Goal: Transaction & Acquisition: Purchase product/service

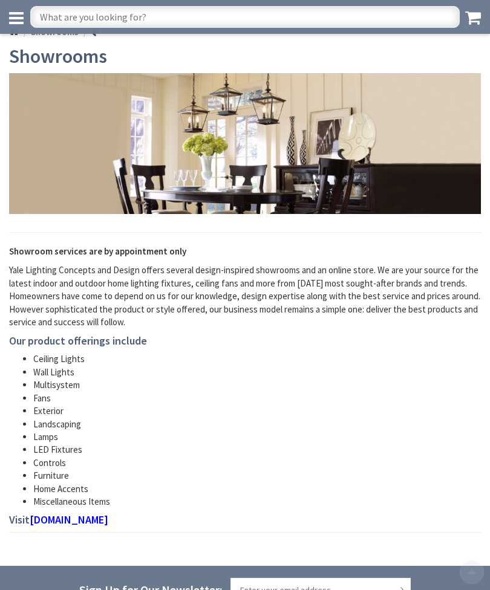
scroll to position [72, 0]
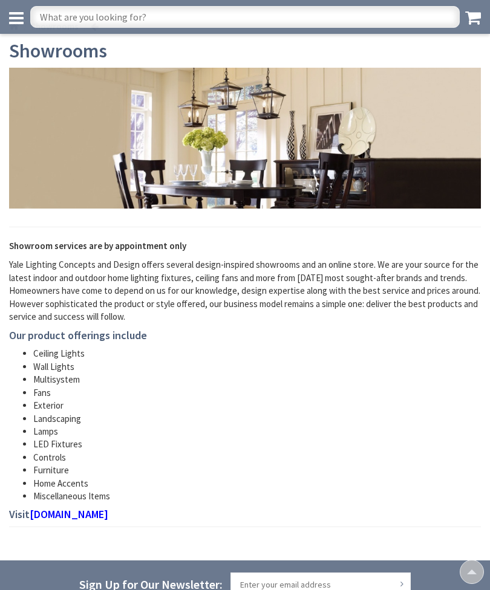
click at [42, 386] on li "Fans" at bounding box center [257, 392] width 448 height 13
click at [44, 393] on li "Fans" at bounding box center [257, 392] width 448 height 13
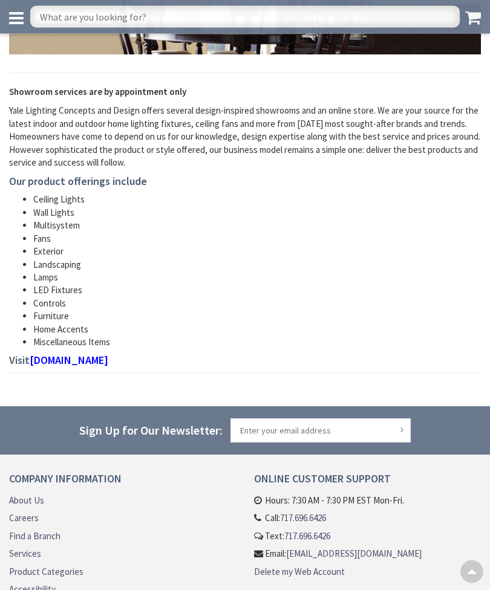
scroll to position [226, 0]
click at [108, 358] on link "yalelightingconcepts.com" at bounding box center [69, 360] width 79 height 12
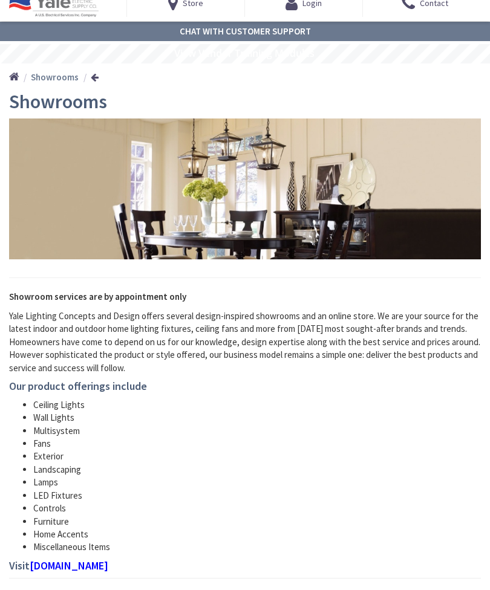
scroll to position [50, 0]
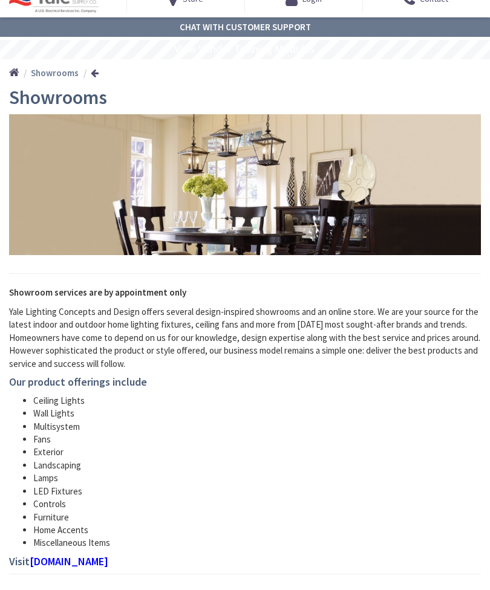
click at [55, 411] on li "Wall Lights" at bounding box center [257, 414] width 448 height 13
click at [53, 410] on li "Wall Lights" at bounding box center [257, 414] width 448 height 13
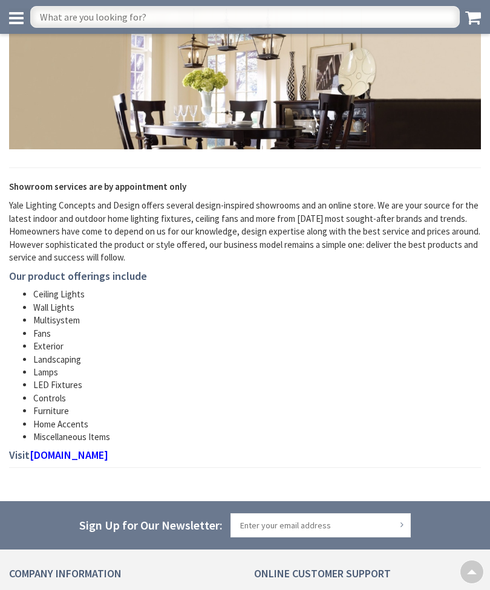
scroll to position [0, 0]
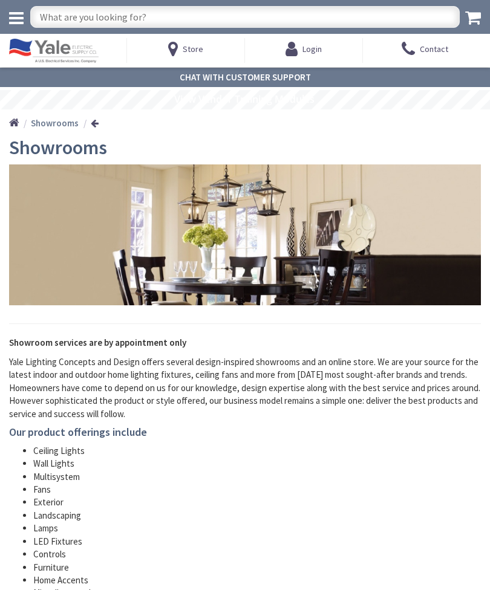
click at [66, 18] on input "text" at bounding box center [244, 17] width 429 height 22
type input "Farmhouse wall sconce"
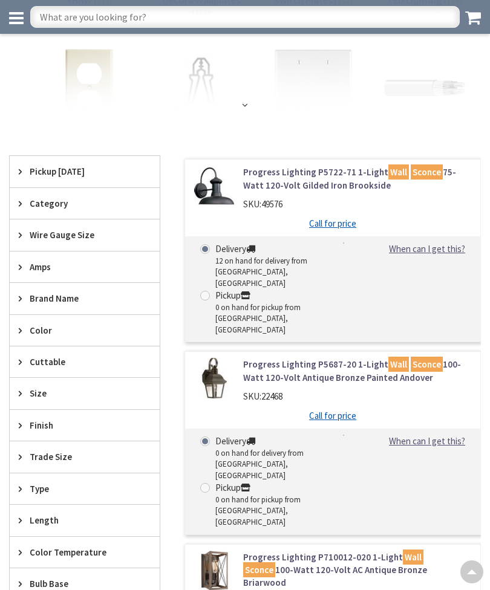
scroll to position [199, 0]
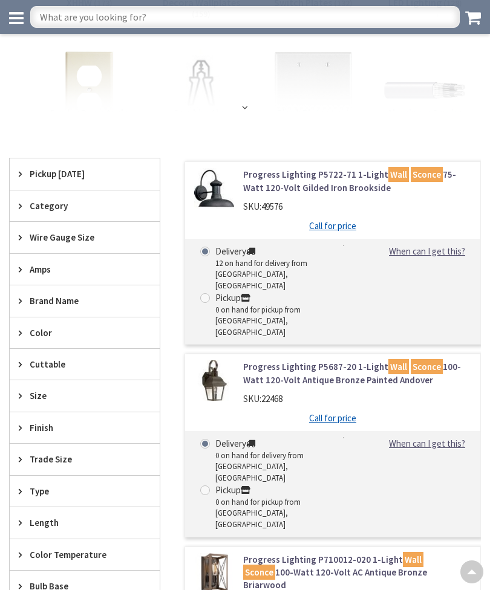
click at [320, 184] on link "Progress Lighting P5722-71 1-Light Wall Sconce 75-Watt 120-Volt Gilded Iron Bro…" at bounding box center [357, 181] width 228 height 26
